Goal: Transaction & Acquisition: Download file/media

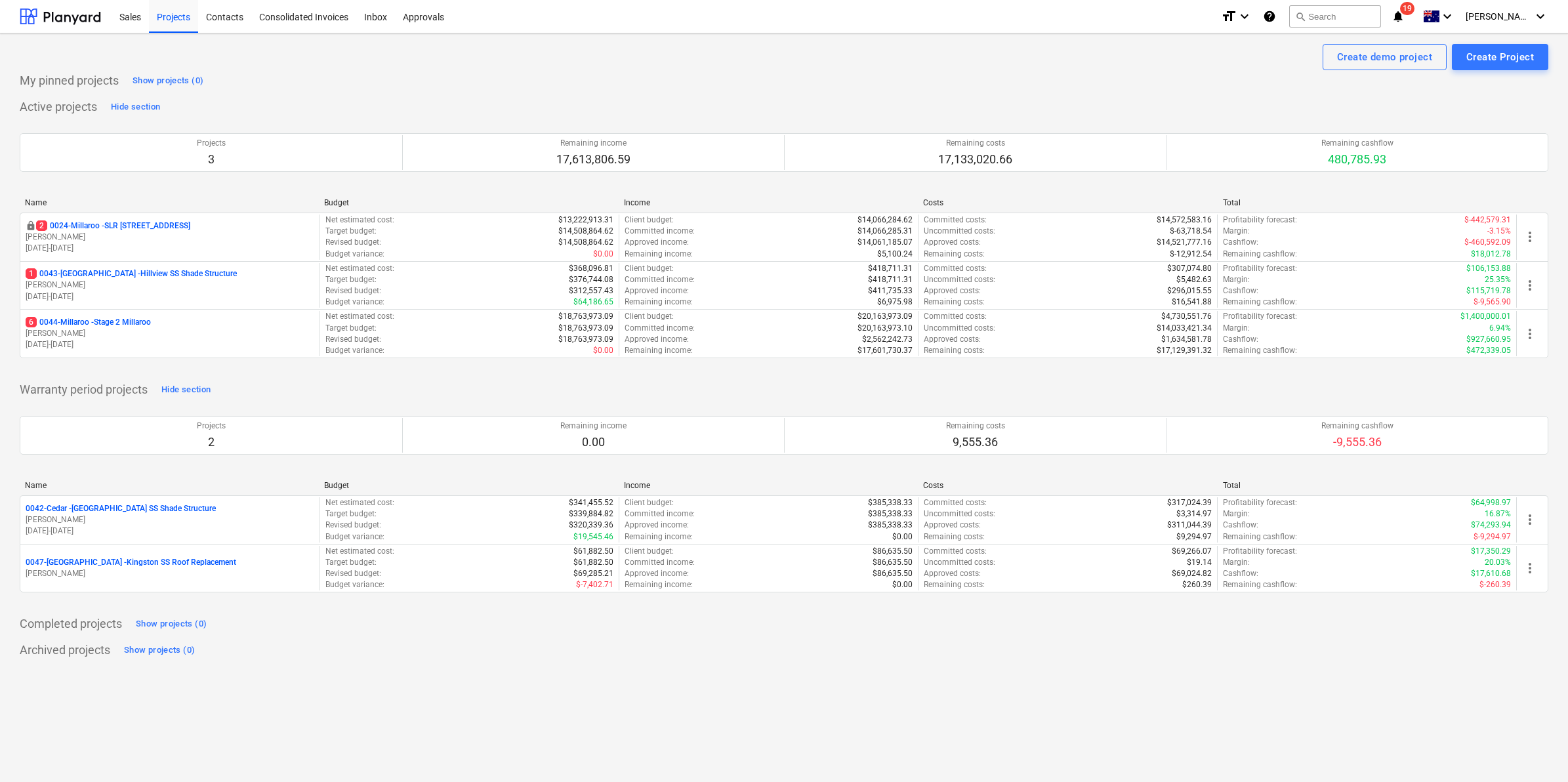
click at [1425, 16] on div "format_size keyboard_arrow_down help search Search notifications 19 keyboard_ar…" at bounding box center [1384, 16] width 327 height 33
click at [1405, 15] on icon "notifications" at bounding box center [1398, 16] width 13 height 15
click at [945, 71] on div "My pinned projects Show projects (0)" at bounding box center [784, 80] width 1528 height 21
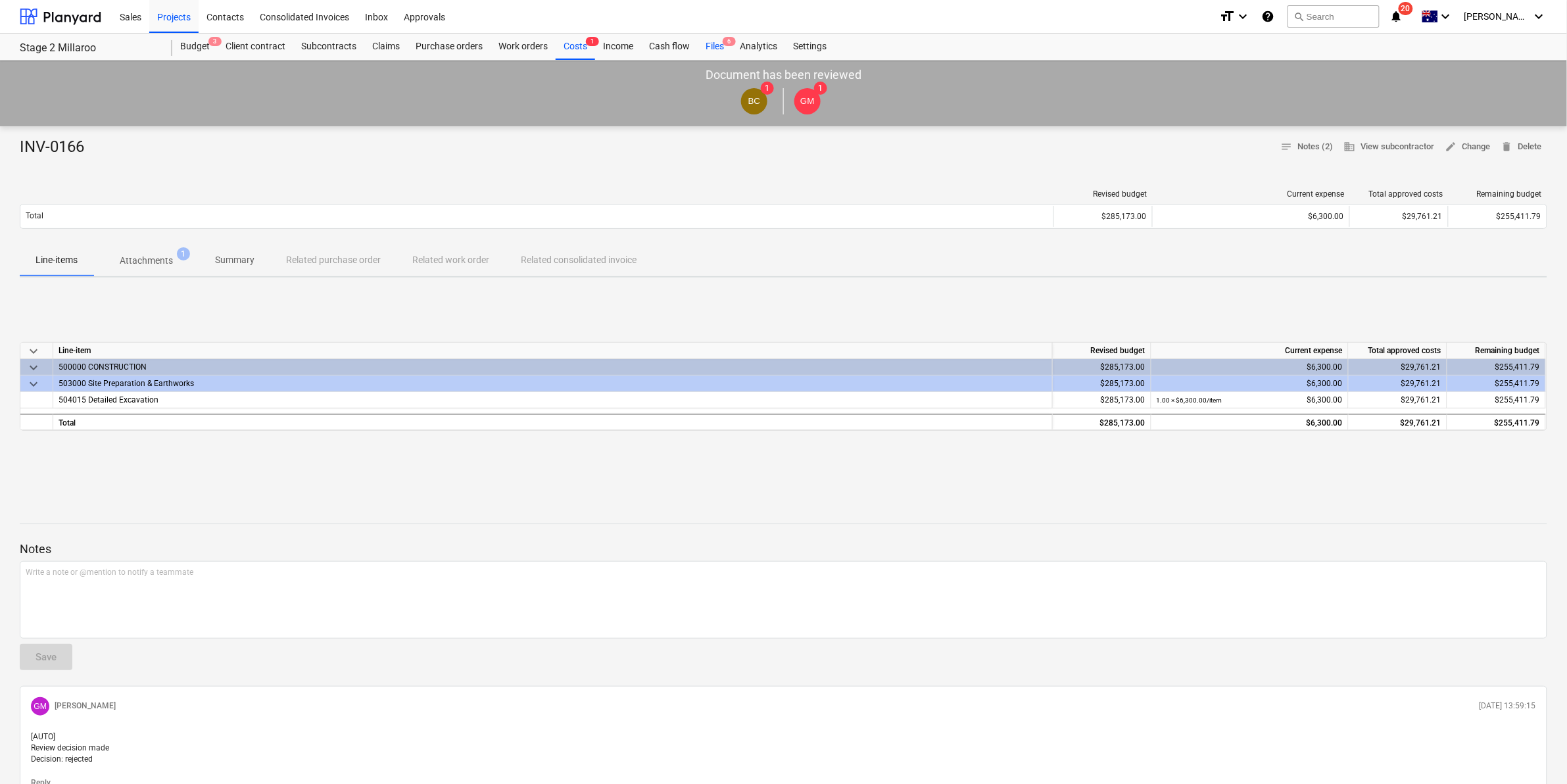
click at [715, 45] on div "Files 6" at bounding box center [715, 47] width 34 height 27
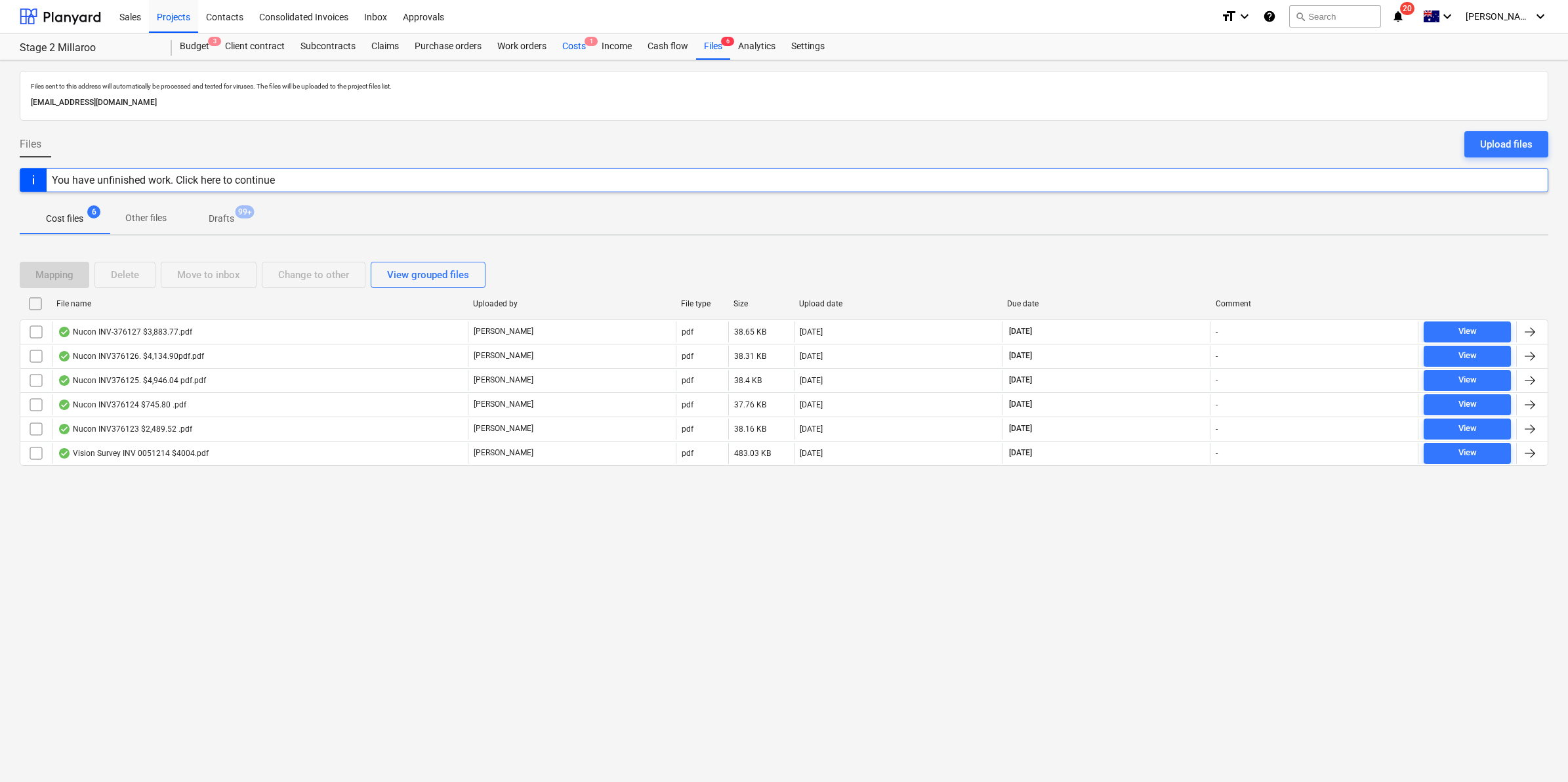
click at [573, 51] on div "Costs 1" at bounding box center [574, 47] width 40 height 26
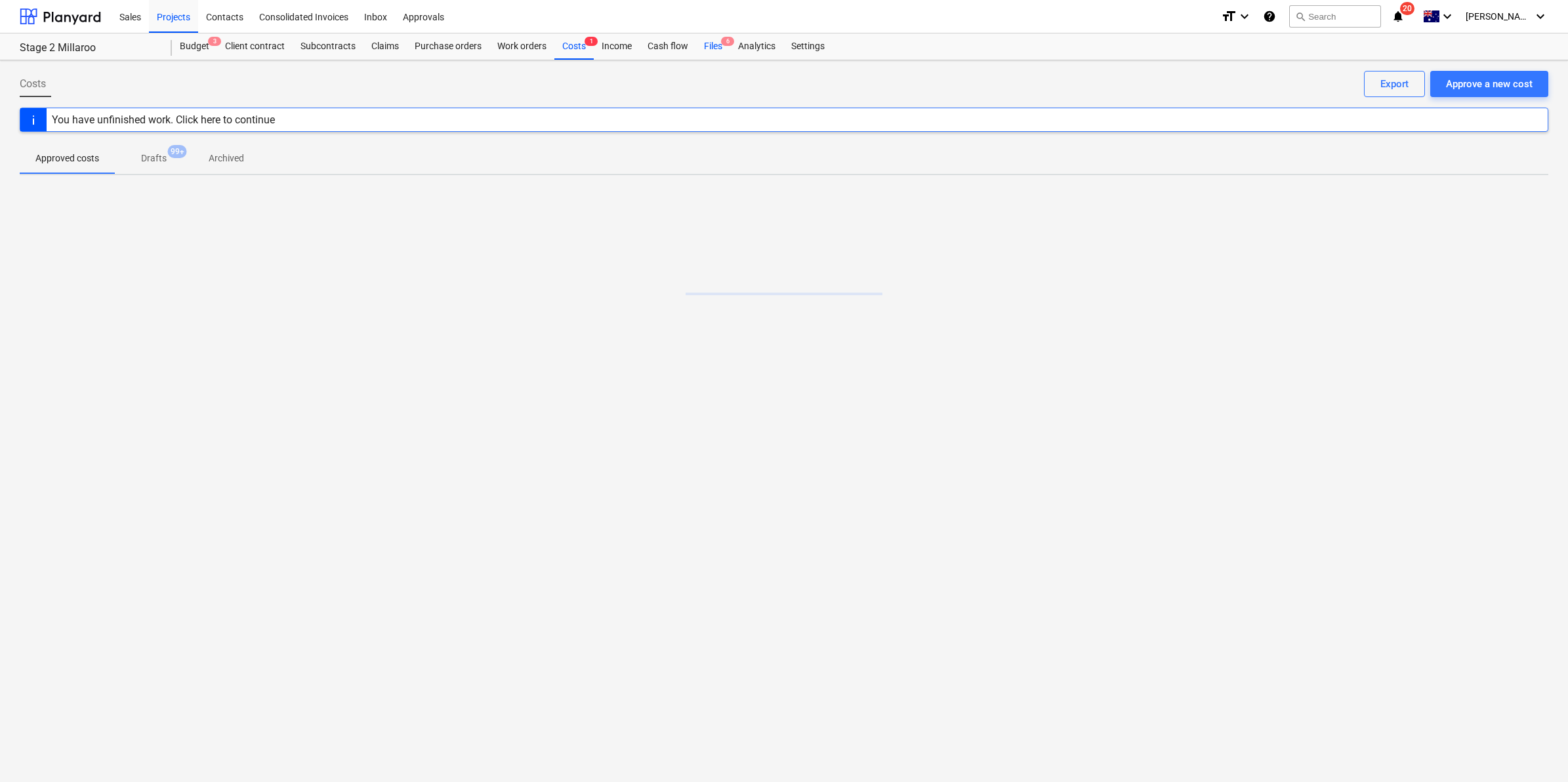
click at [713, 51] on div "Files 6" at bounding box center [713, 47] width 34 height 26
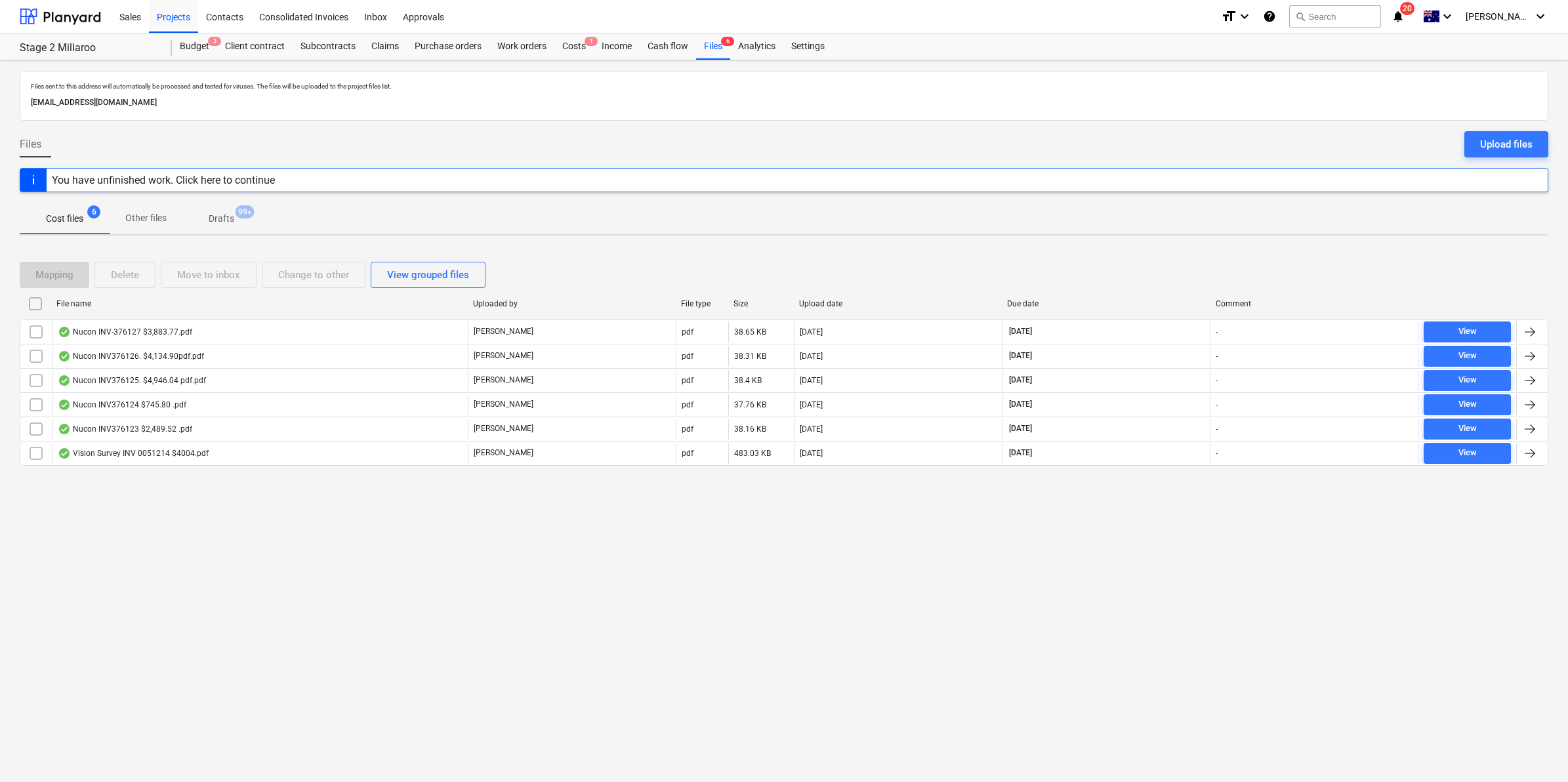
click at [1405, 10] on icon "notifications" at bounding box center [1398, 16] width 13 height 15
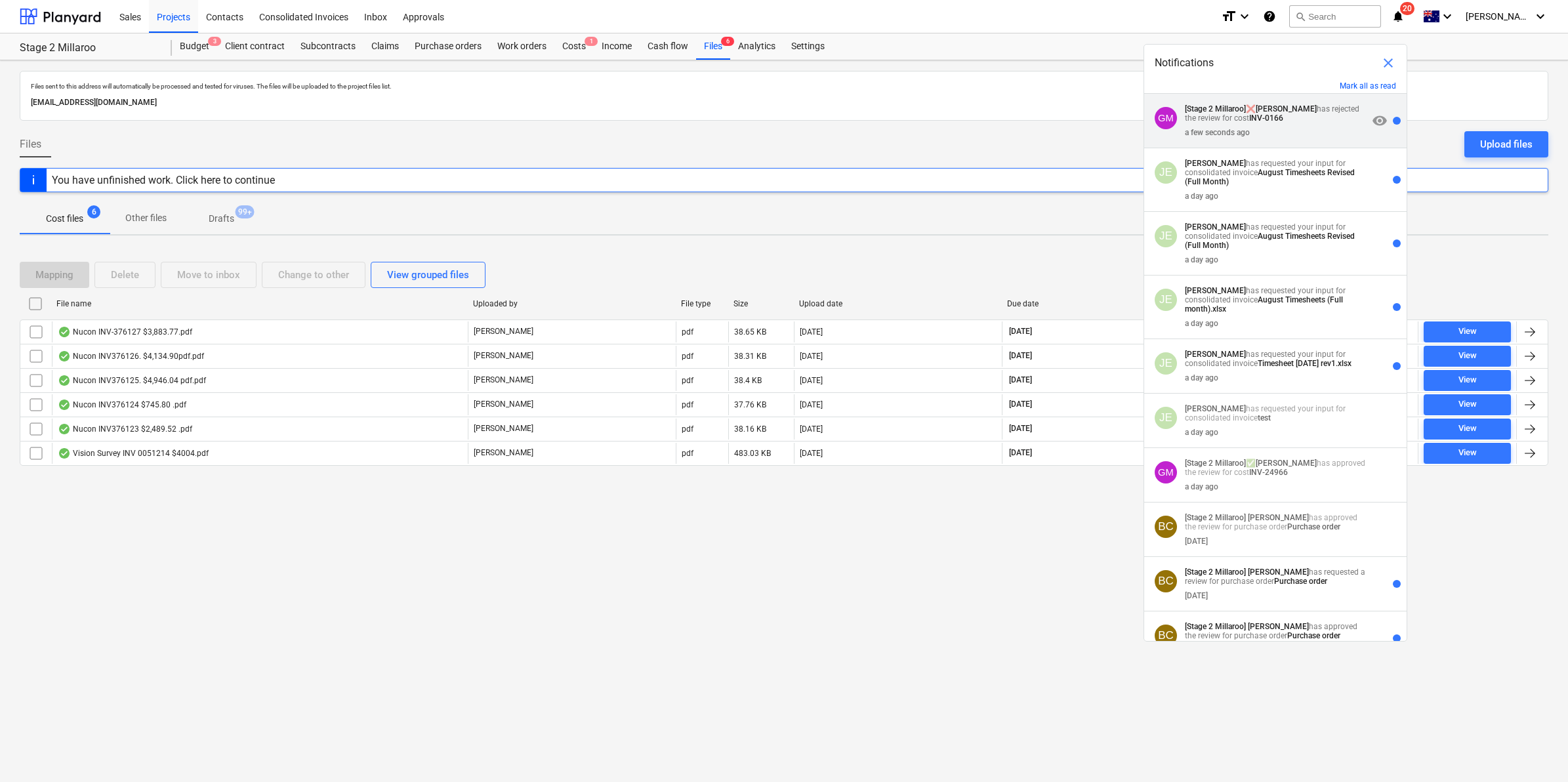
click at [1286, 117] on p "[Stage 2 Millaroo] ❌ Geoff Morley has rejected the review for cost INV-0166" at bounding box center [1276, 113] width 183 height 18
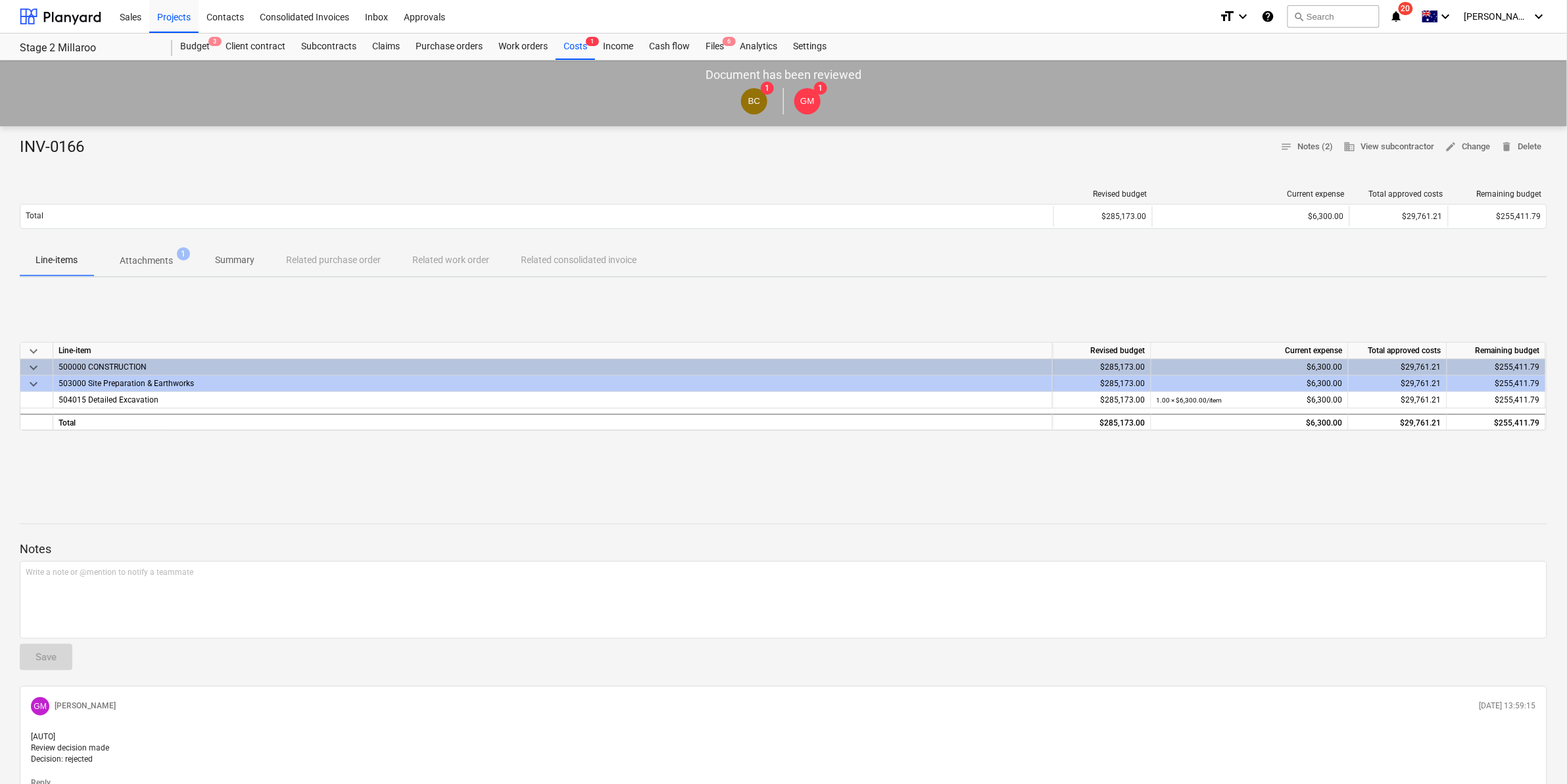
click at [144, 267] on p "Attachments" at bounding box center [146, 260] width 53 height 14
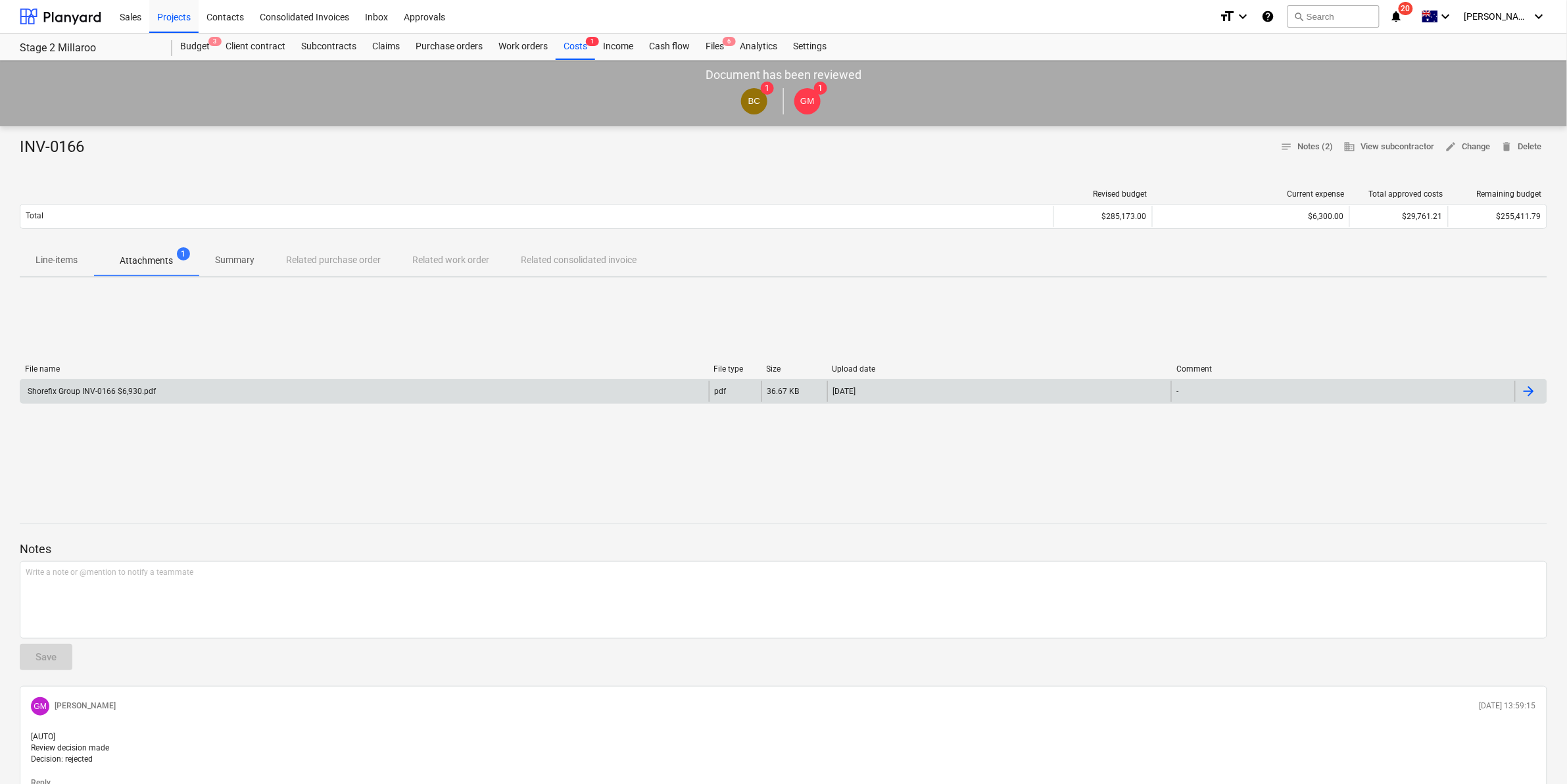
click at [163, 393] on div "Shorefix Group INV-0166 $6,930.pdf" at bounding box center [365, 391] width 688 height 21
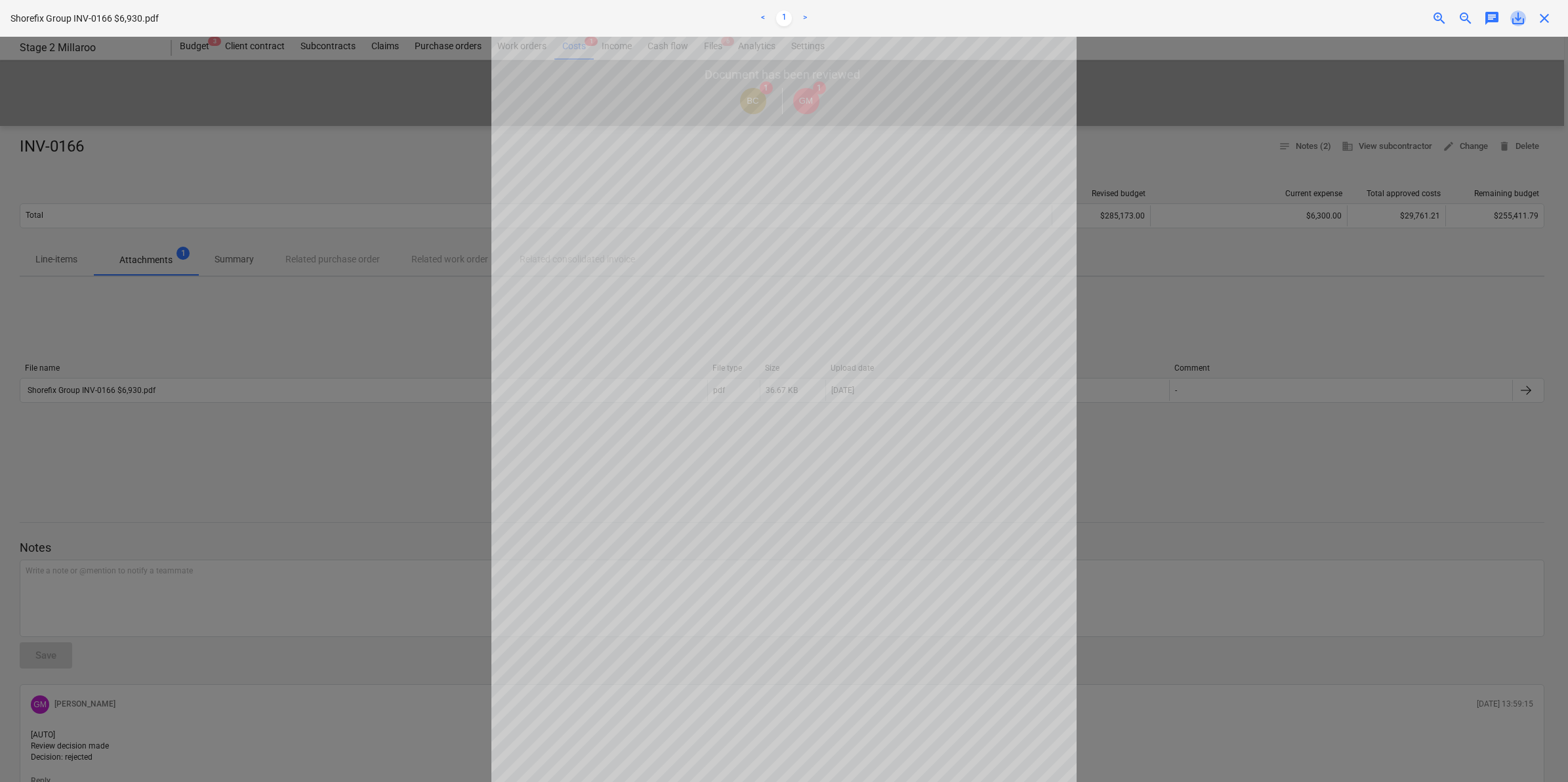
click at [1515, 18] on span "save_alt" at bounding box center [1517, 18] width 15 height 15
